Goal: Find specific page/section: Find specific page/section

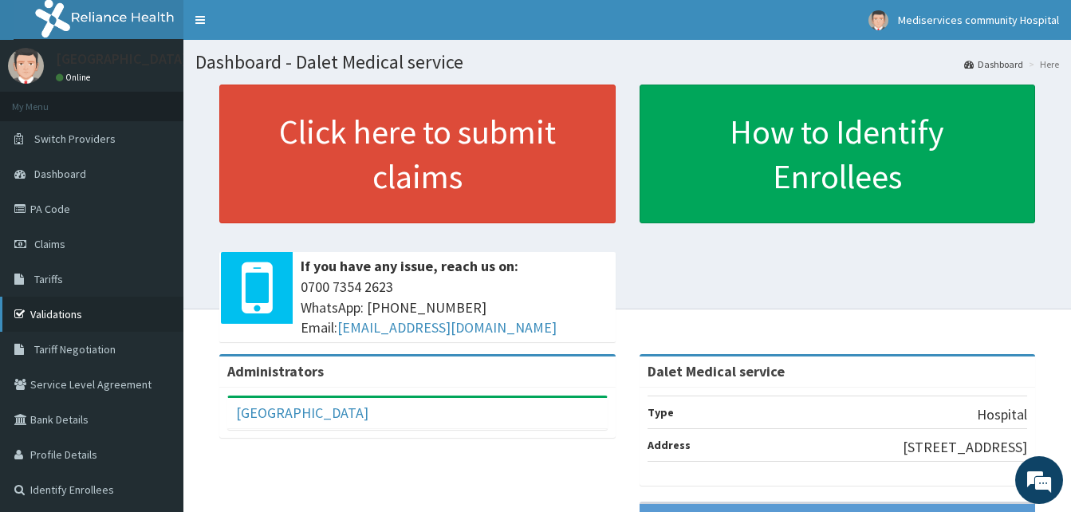
click at [62, 313] on link "Validations" at bounding box center [91, 314] width 183 height 35
click at [49, 204] on link "PA Code" at bounding box center [91, 208] width 183 height 35
